Goal: Information Seeking & Learning: Learn about a topic

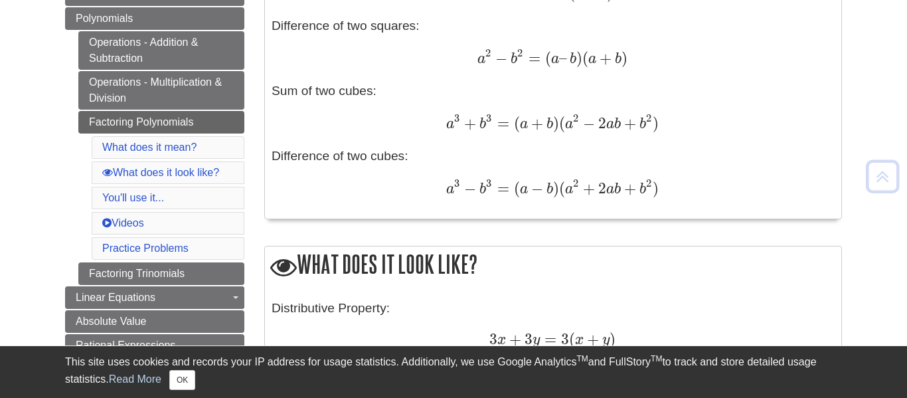
scroll to position [472, 0]
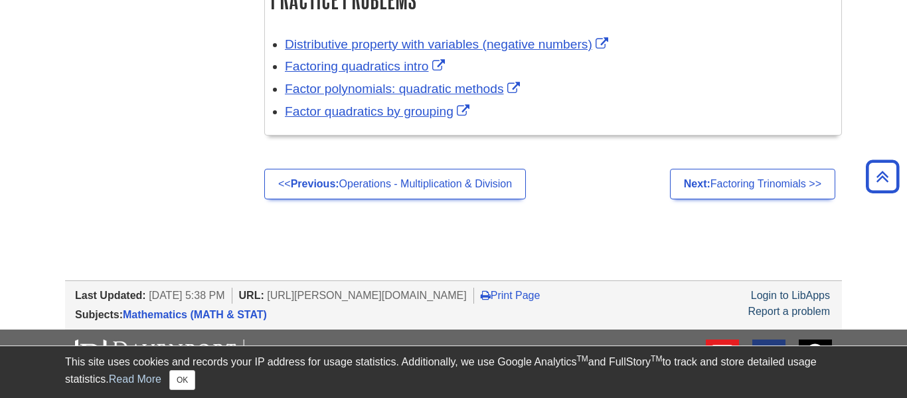
scroll to position [1747, 0]
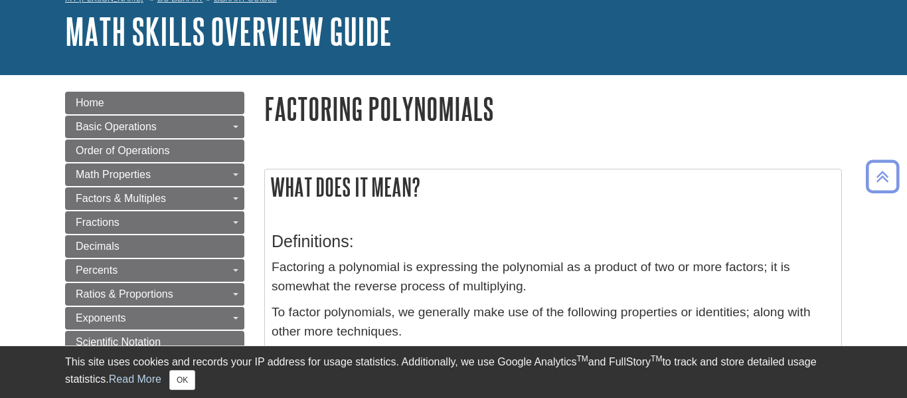
scroll to position [66, 0]
